Goal: Transaction & Acquisition: Purchase product/service

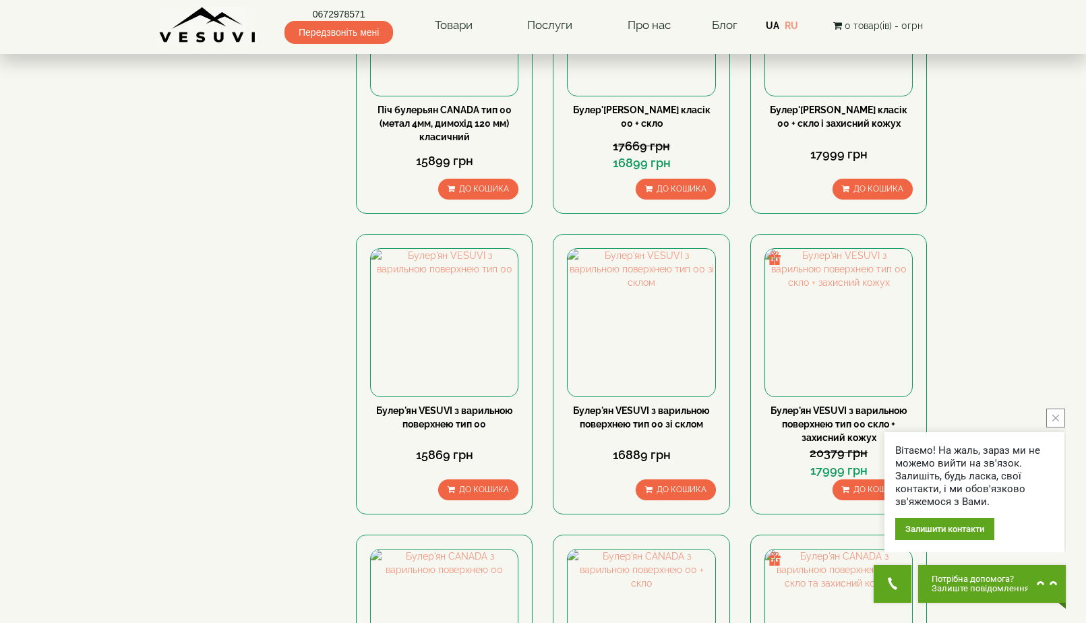
scroll to position [741, 0]
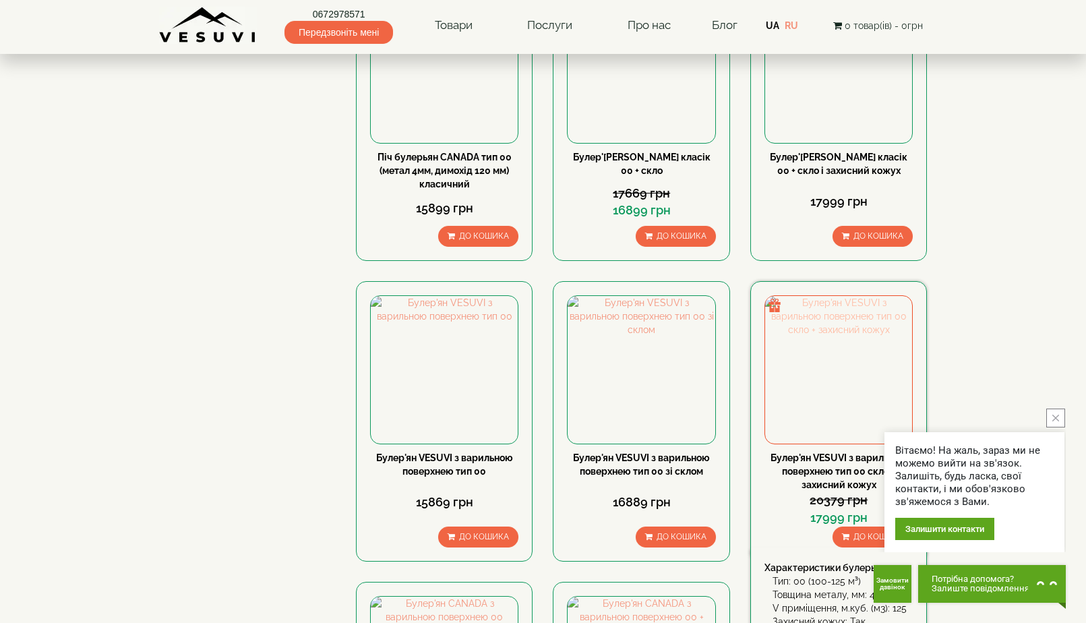
click at [848, 296] on img at bounding box center [838, 369] width 147 height 147
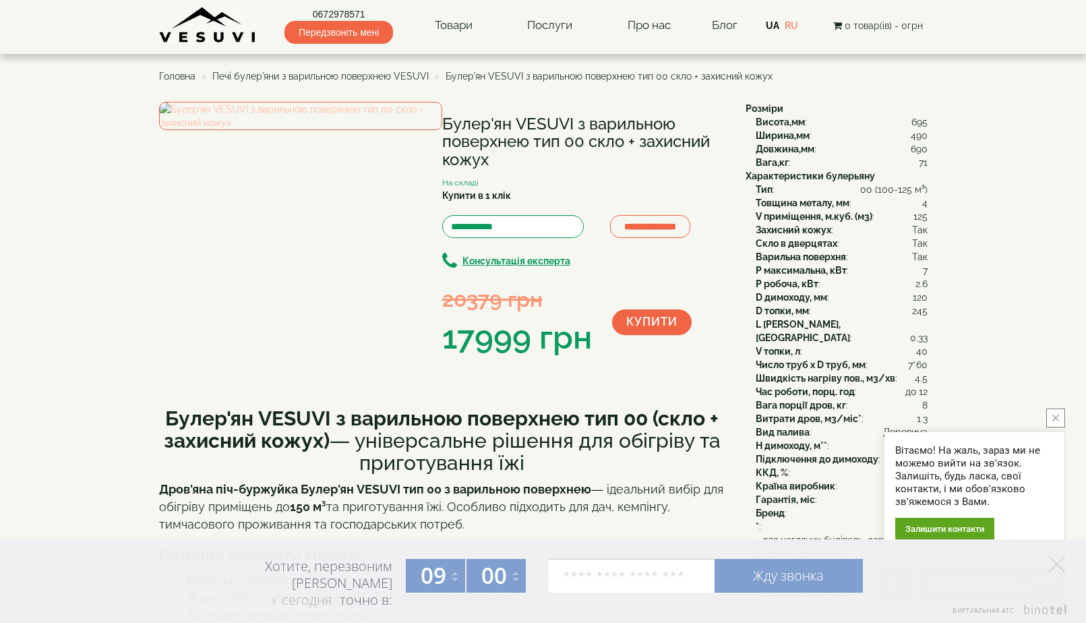
click at [302, 130] on img at bounding box center [300, 116] width 283 height 28
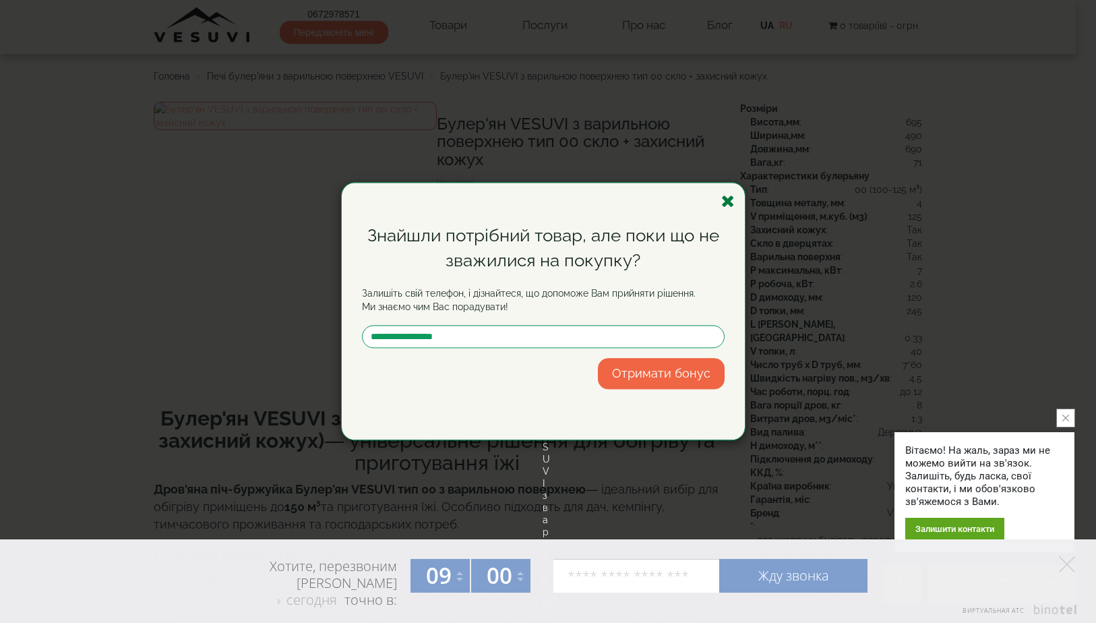
click at [731, 199] on icon "button" at bounding box center [727, 201] width 13 height 17
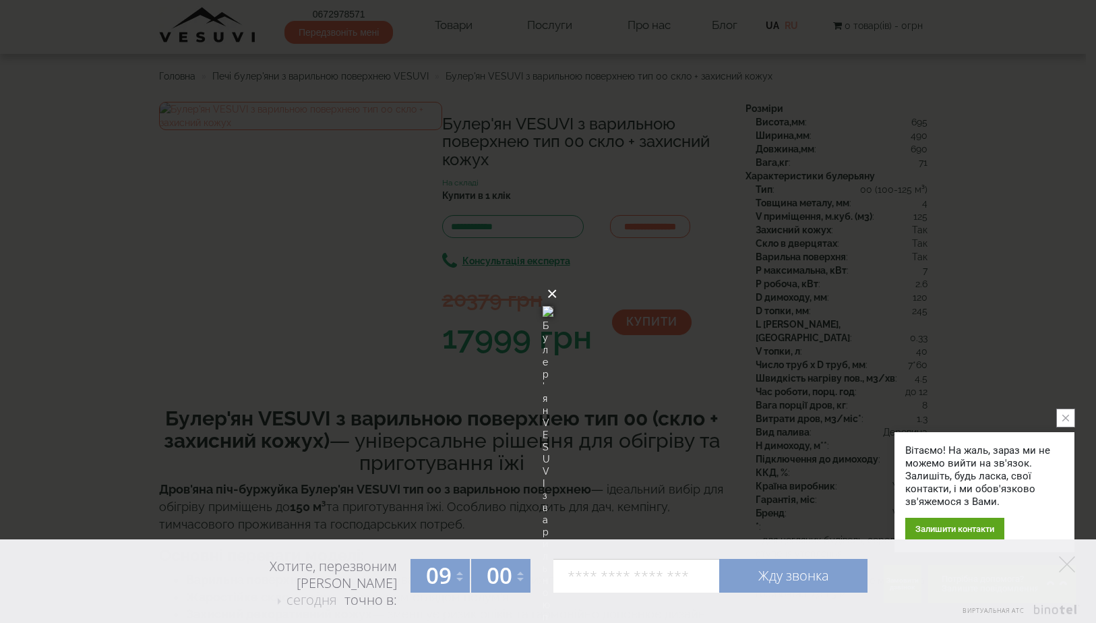
click at [557, 279] on button "×" at bounding box center [551, 294] width 11 height 30
